Goal: Task Accomplishment & Management: Use online tool/utility

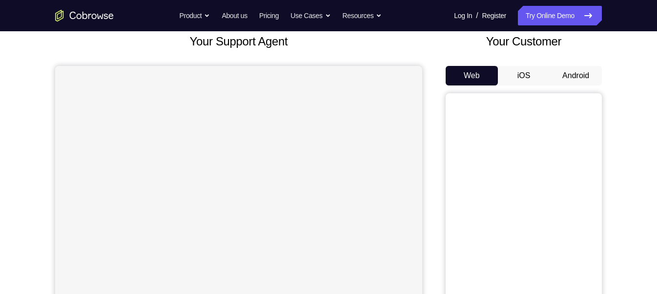
scroll to position [62, 0]
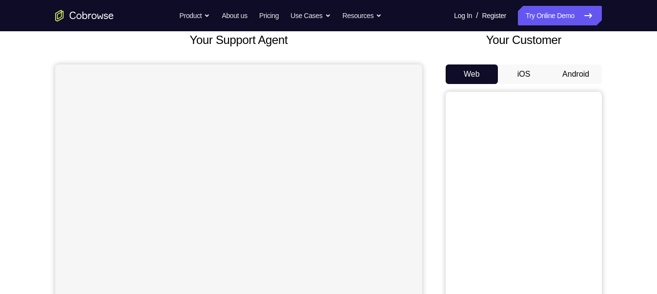
click at [565, 72] on button "Android" at bounding box center [576, 74] width 52 height 20
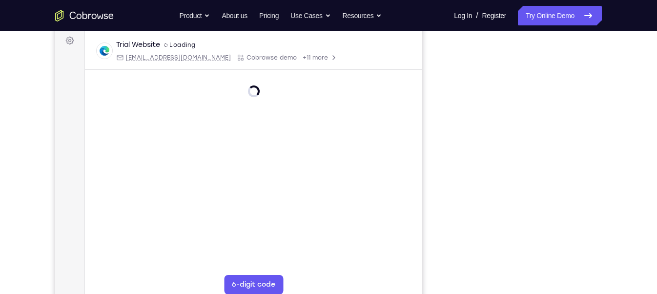
scroll to position [146, 0]
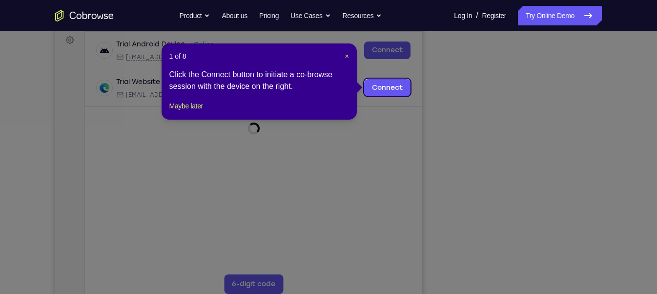
click at [179, 111] on div "1 of 8 × Click the Connect button to initiate a co-browse session with the devi…" at bounding box center [259, 81] width 195 height 76
click at [185, 112] on button "Maybe later" at bounding box center [186, 106] width 34 height 12
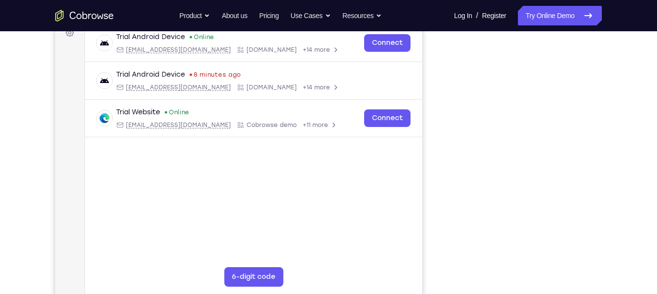
scroll to position [155, 0]
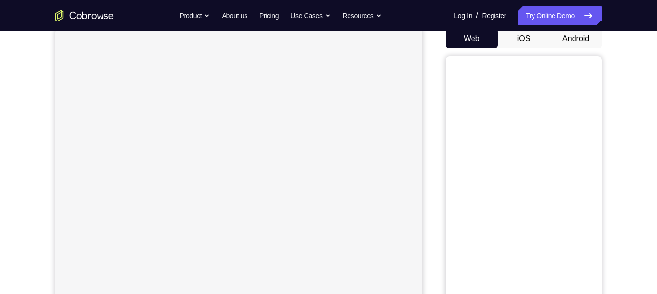
click at [573, 42] on button "Android" at bounding box center [576, 39] width 52 height 20
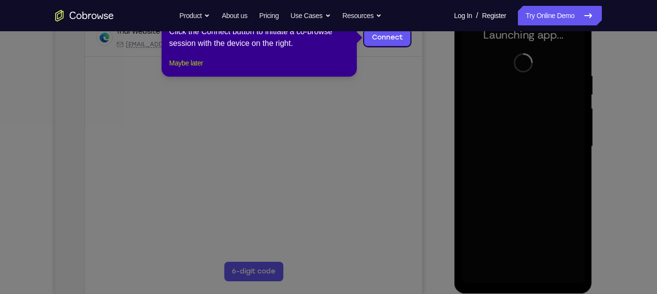
click at [184, 69] on button "Maybe later" at bounding box center [186, 63] width 34 height 12
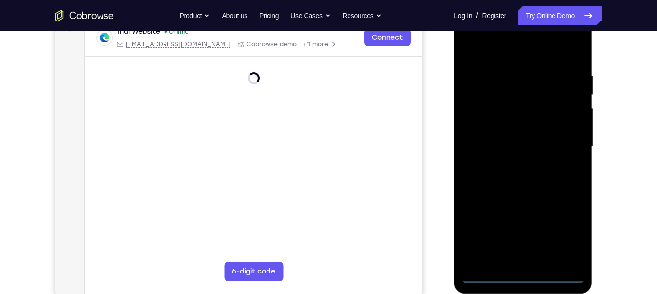
click at [523, 274] on div at bounding box center [522, 146] width 123 height 273
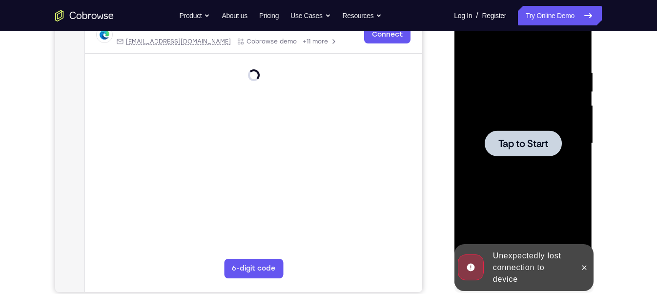
scroll to position [163, 0]
click at [533, 145] on span "Tap to Start" at bounding box center [523, 143] width 50 height 10
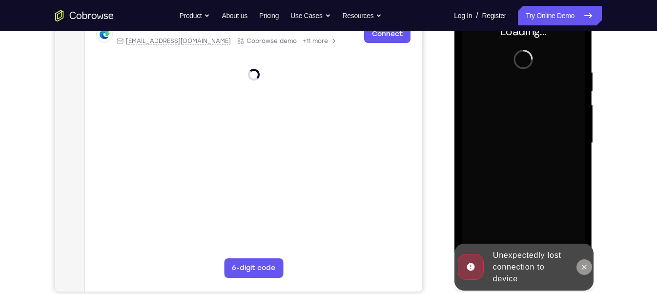
click at [583, 269] on icon at bounding box center [584, 267] width 8 height 8
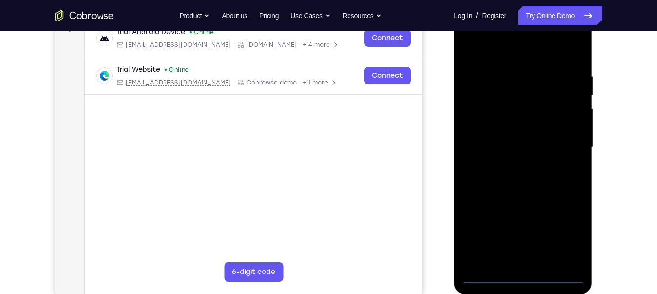
scroll to position [158, 0]
click at [525, 278] on div at bounding box center [522, 147] width 123 height 273
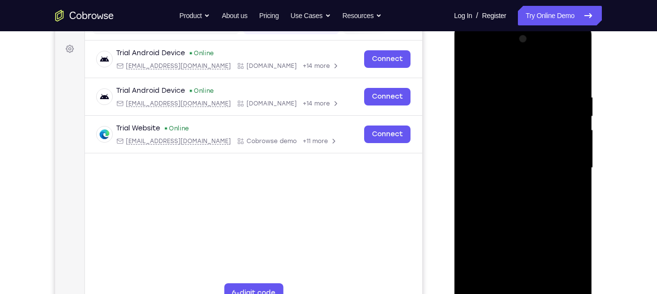
scroll to position [137, 0]
click at [570, 251] on div at bounding box center [522, 168] width 123 height 273
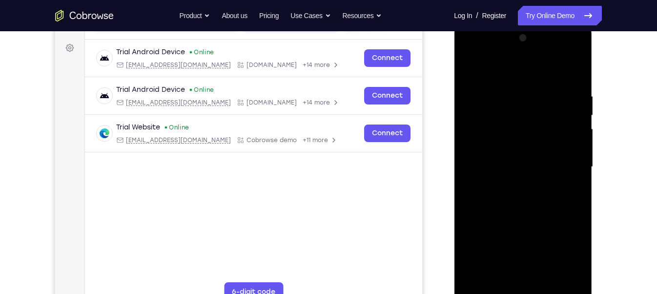
scroll to position [139, 0]
click at [472, 52] on div at bounding box center [522, 166] width 123 height 273
click at [561, 163] on div at bounding box center [522, 166] width 123 height 273
click at [514, 185] on div at bounding box center [522, 166] width 123 height 273
click at [517, 160] on div at bounding box center [522, 166] width 123 height 273
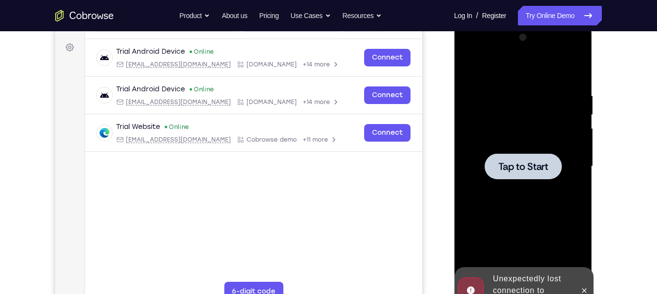
click at [509, 144] on div at bounding box center [522, 166] width 123 height 273
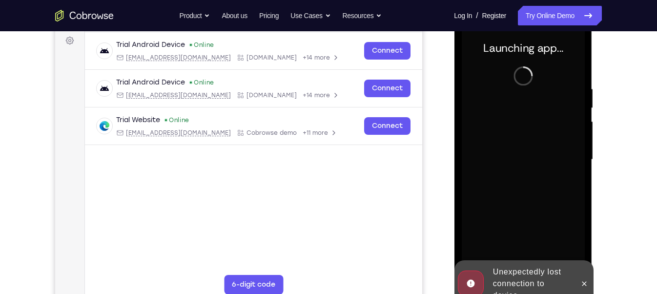
scroll to position [147, 0]
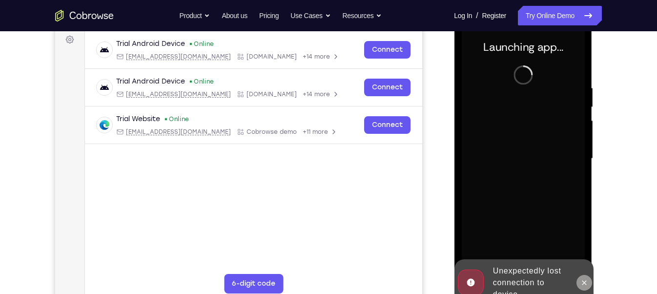
click at [584, 283] on icon at bounding box center [584, 282] width 4 height 4
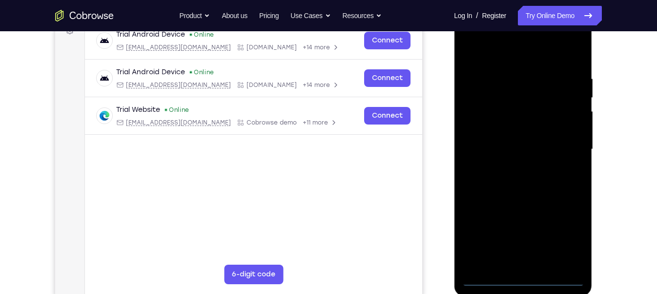
scroll to position [158, 0]
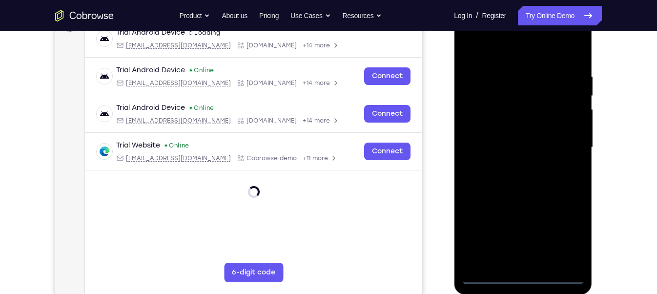
click at [522, 275] on div at bounding box center [522, 147] width 123 height 273
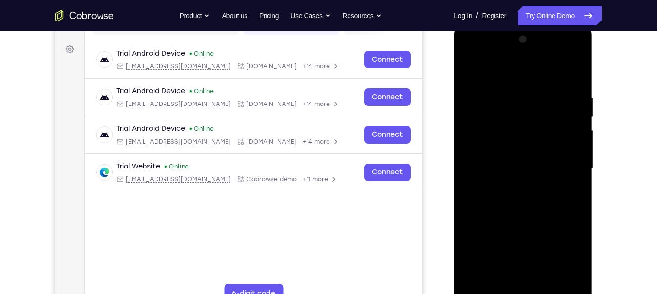
scroll to position [138, 0]
click at [562, 246] on div at bounding box center [522, 167] width 123 height 273
click at [471, 52] on div at bounding box center [522, 167] width 123 height 273
click at [569, 166] on div at bounding box center [522, 167] width 123 height 273
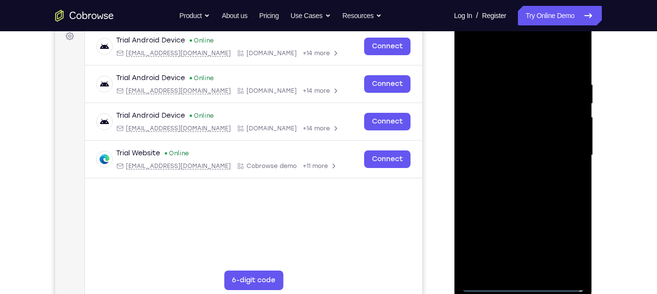
scroll to position [151, 0]
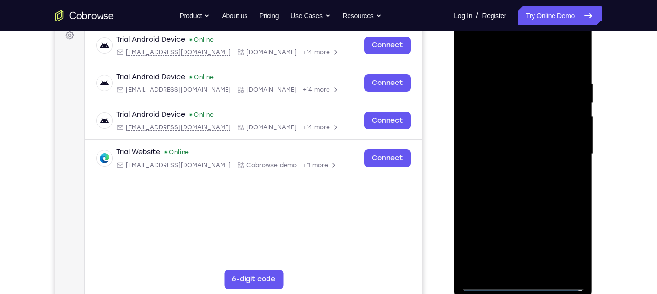
click at [517, 174] on div at bounding box center [522, 154] width 123 height 273
click at [525, 138] on div at bounding box center [522, 154] width 123 height 273
click at [509, 137] on div at bounding box center [522, 154] width 123 height 273
click at [496, 150] on div at bounding box center [522, 154] width 123 height 273
click at [494, 187] on div at bounding box center [522, 154] width 123 height 273
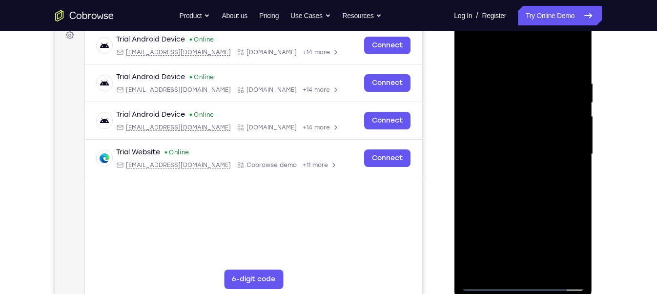
click at [532, 198] on div at bounding box center [522, 154] width 123 height 273
drag, startPoint x: 520, startPoint y: 63, endPoint x: 527, endPoint y: 18, distance: 46.0
click at [527, 18] on div at bounding box center [522, 154] width 123 height 273
click at [577, 267] on div at bounding box center [522, 154] width 123 height 273
drag, startPoint x: 536, startPoint y: 212, endPoint x: 532, endPoint y: 169, distance: 43.1
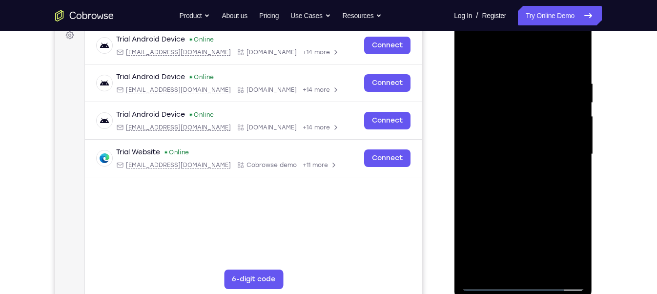
click at [532, 169] on div at bounding box center [522, 154] width 123 height 273
click at [575, 267] on div at bounding box center [522, 154] width 123 height 273
drag, startPoint x: 543, startPoint y: 237, endPoint x: 526, endPoint y: 131, distance: 107.4
click at [526, 131] on div at bounding box center [522, 154] width 123 height 273
click at [548, 267] on div at bounding box center [522, 154] width 123 height 273
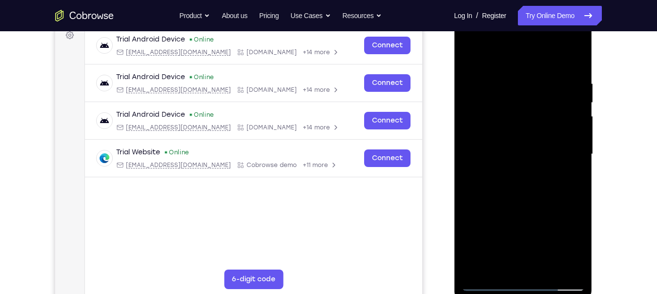
click at [545, 267] on div at bounding box center [522, 154] width 123 height 273
click at [543, 266] on div at bounding box center [522, 154] width 123 height 273
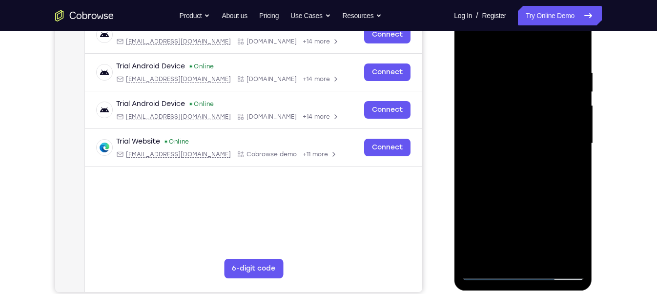
scroll to position [163, 0]
click at [547, 256] on div at bounding box center [522, 142] width 123 height 273
drag, startPoint x: 548, startPoint y: 176, endPoint x: 547, endPoint y: 88, distance: 87.9
click at [547, 98] on div at bounding box center [522, 142] width 123 height 273
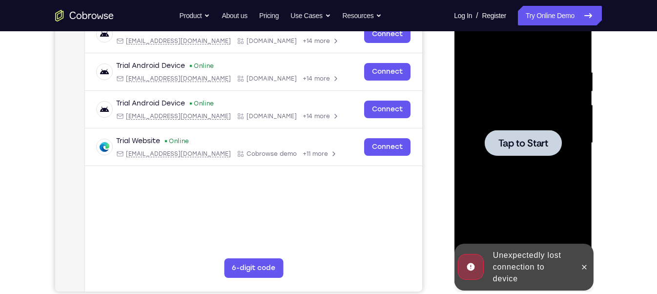
click at [534, 135] on div at bounding box center [522, 143] width 77 height 26
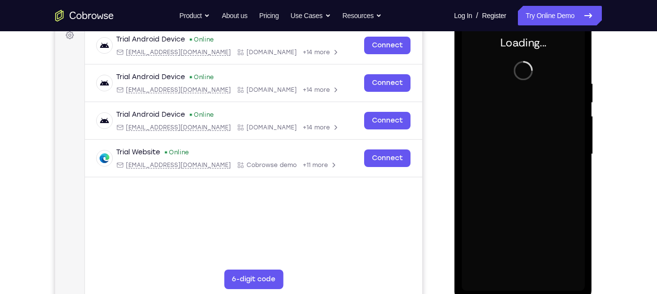
scroll to position [152, 0]
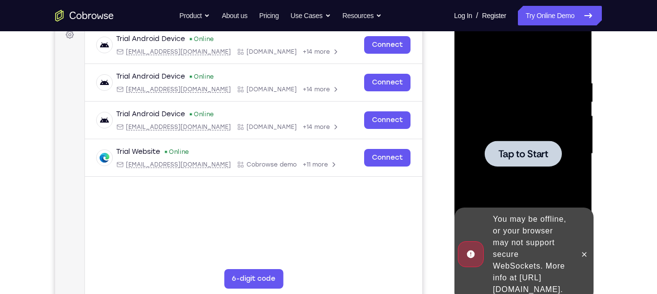
click at [554, 166] on div at bounding box center [522, 154] width 77 height 26
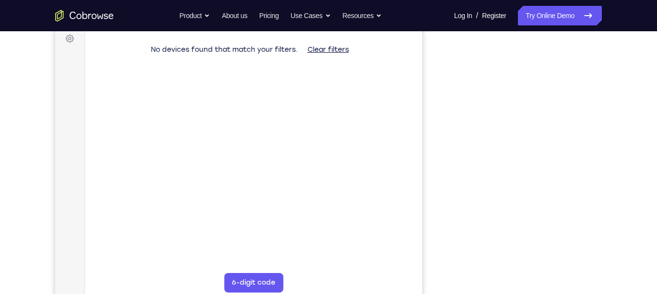
scroll to position [147, 0]
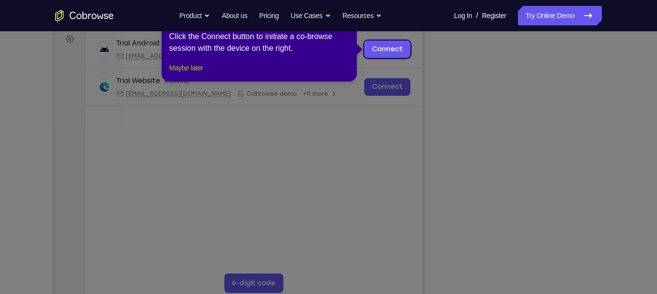
click at [184, 74] on button "Maybe later" at bounding box center [186, 68] width 34 height 12
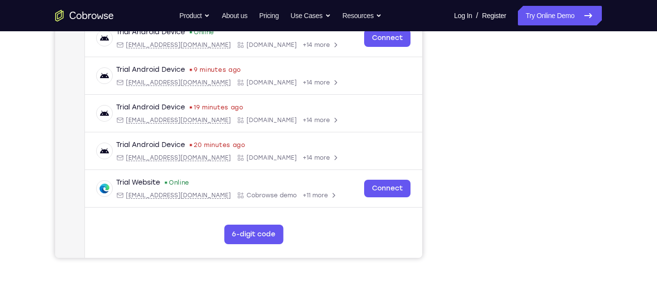
scroll to position [196, 0]
